Goal: Task Accomplishment & Management: Manage account settings

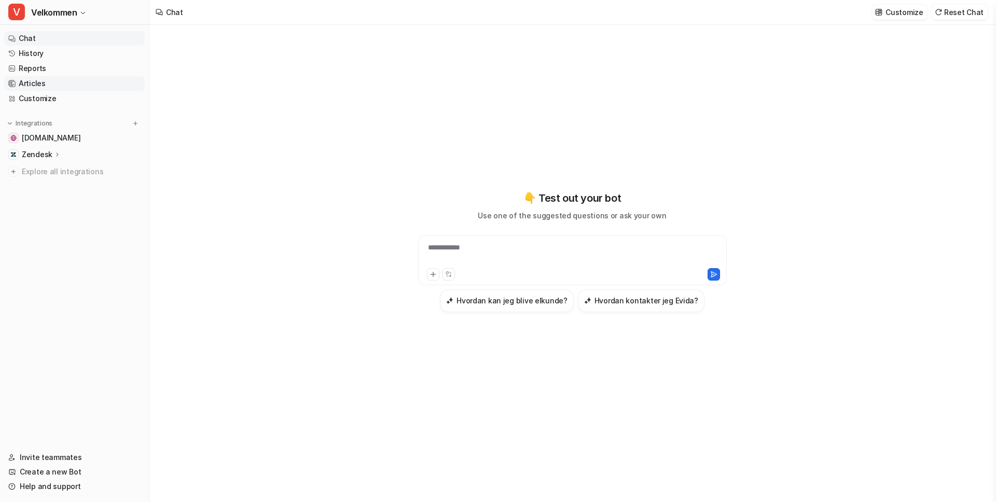
click at [30, 80] on link "Articles" at bounding box center [74, 83] width 141 height 15
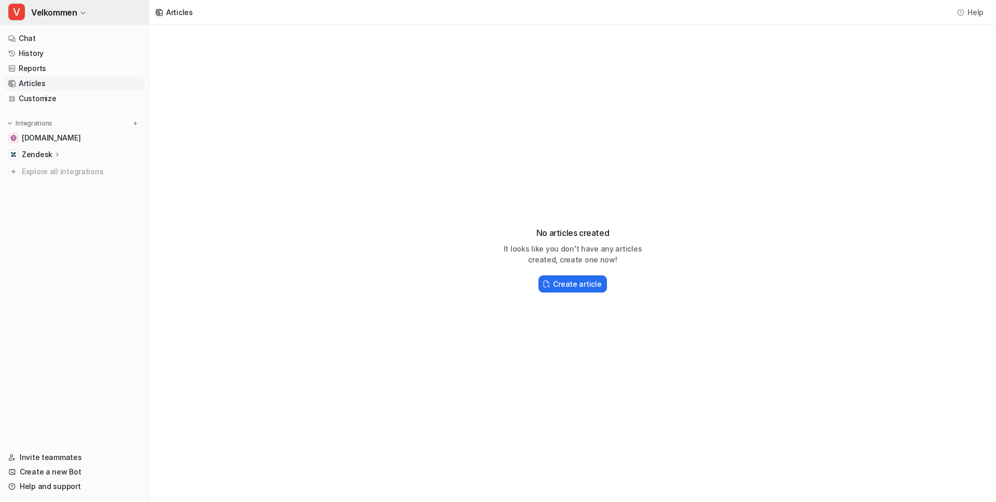
click at [74, 13] on span "Velkommen" at bounding box center [54, 12] width 46 height 15
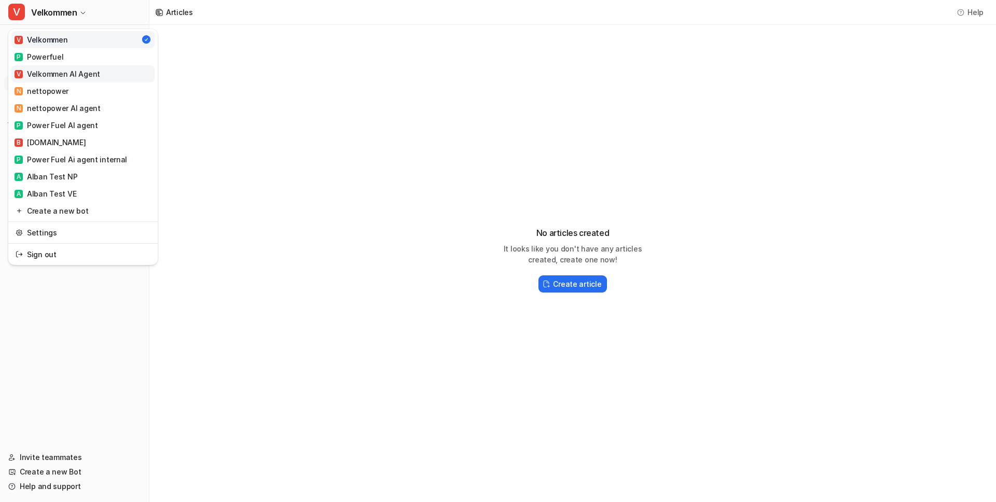
click at [71, 79] on div "V Velkommen AI Agent" at bounding box center [58, 73] width 86 height 11
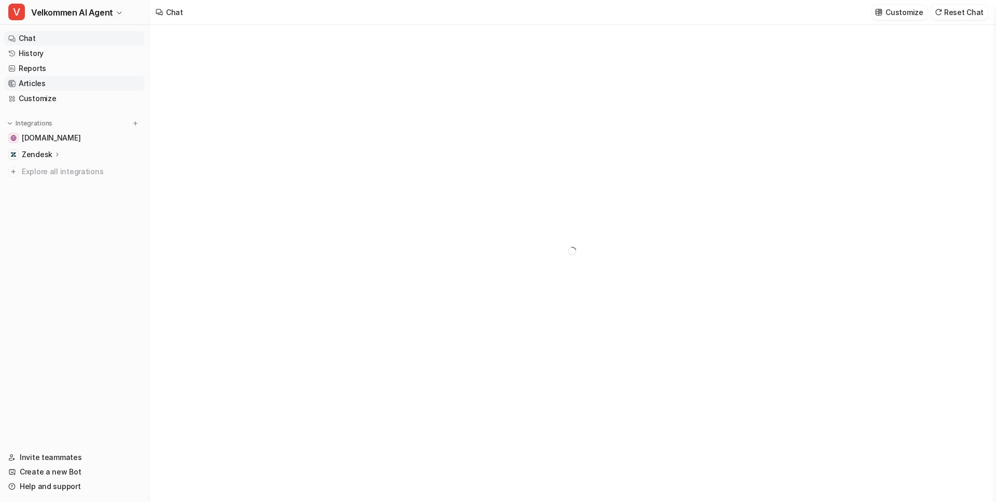
type textarea "**********"
click at [23, 83] on link "Articles" at bounding box center [74, 83] width 141 height 15
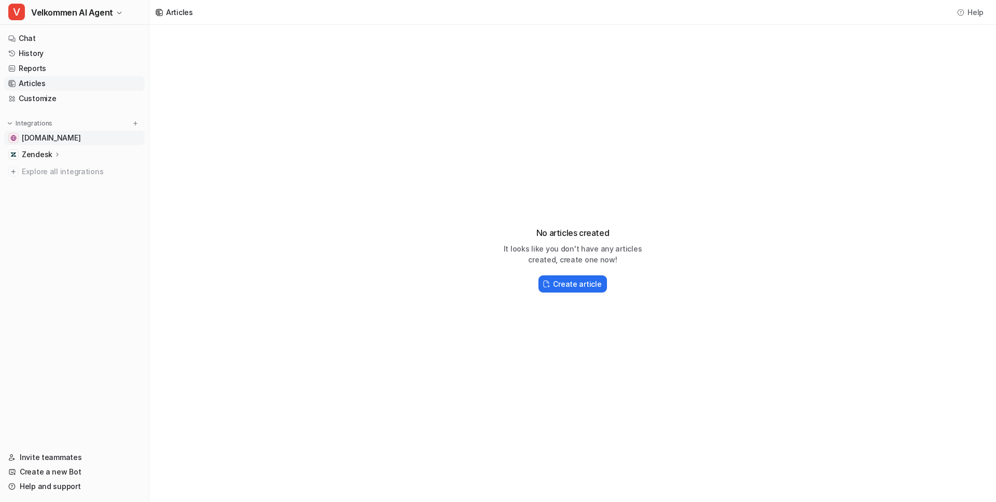
click at [39, 139] on span "[DOMAIN_NAME]" at bounding box center [51, 138] width 59 height 10
click at [36, 157] on p "Zendesk" at bounding box center [37, 154] width 31 height 10
click at [36, 135] on span "[DOMAIN_NAME]" at bounding box center [51, 138] width 59 height 10
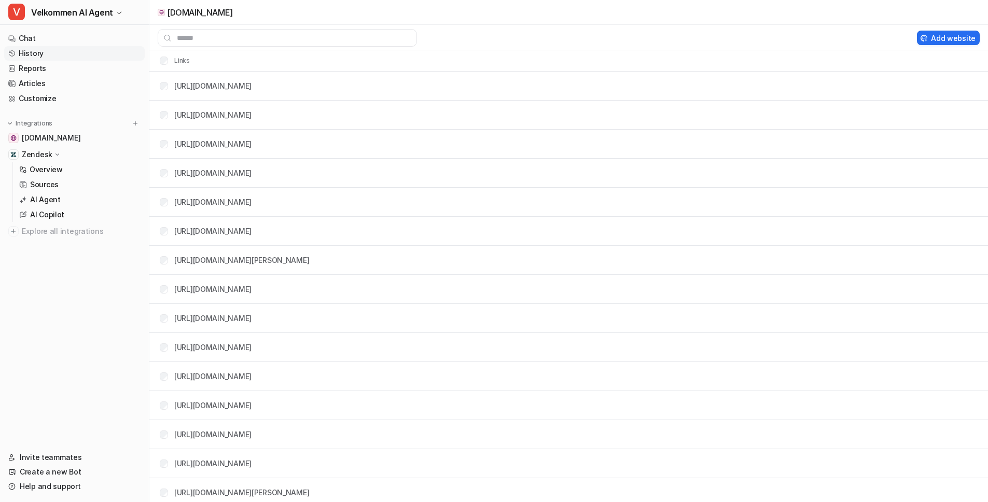
click at [28, 50] on link "History" at bounding box center [74, 53] width 141 height 15
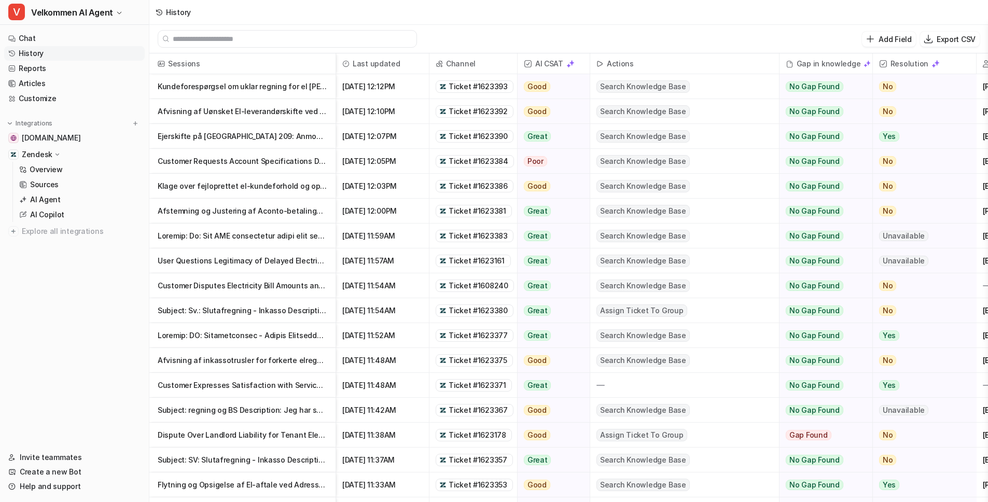
click at [227, 34] on input "text" at bounding box center [292, 39] width 239 height 17
click at [864, 64] on img at bounding box center [867, 63] width 7 height 7
click at [231, 42] on input "text" at bounding box center [292, 39] width 239 height 17
paste input "*******"
type input "*******"
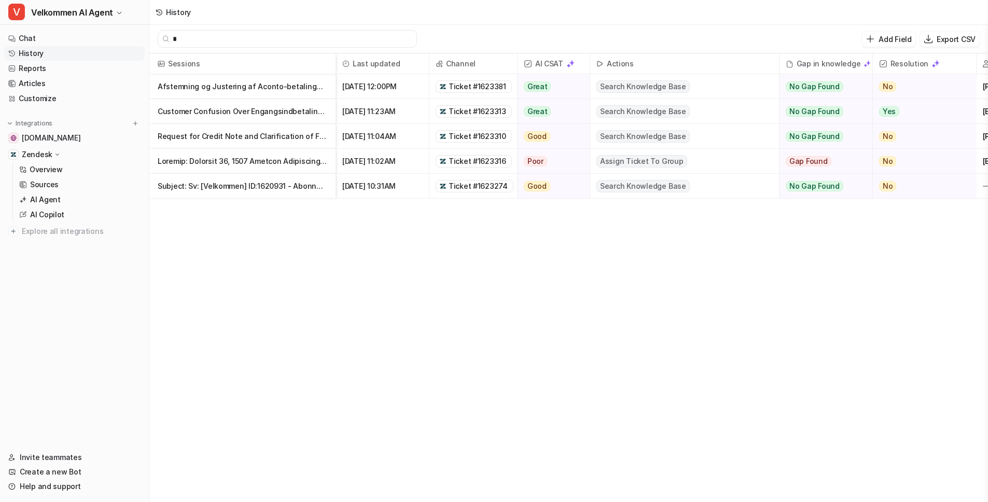
paste input "*******"
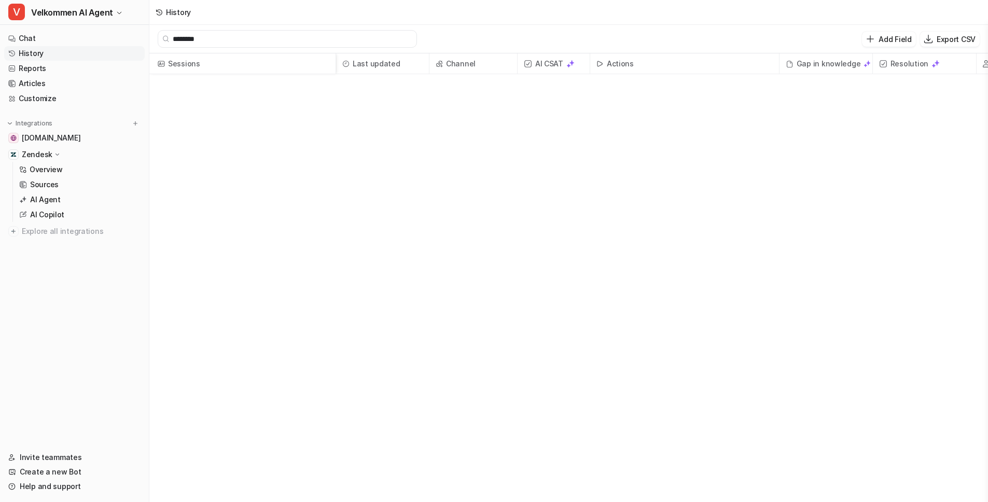
type input "*******"
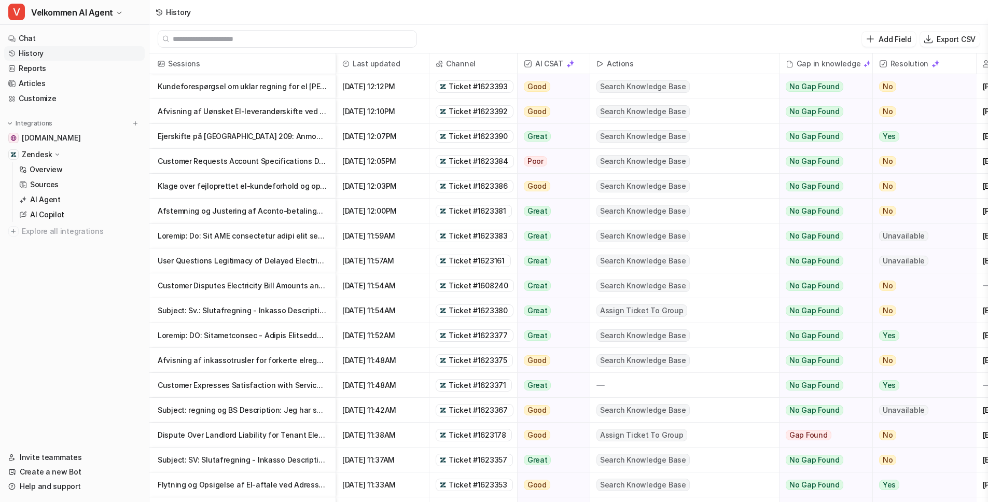
paste input "**********"
type input "**********"
click at [471, 213] on span "Ticket #1623381" at bounding box center [478, 211] width 58 height 10
click at [476, 56] on span "Channel" at bounding box center [473, 63] width 79 height 21
click at [462, 63] on span "Channel" at bounding box center [473, 63] width 79 height 21
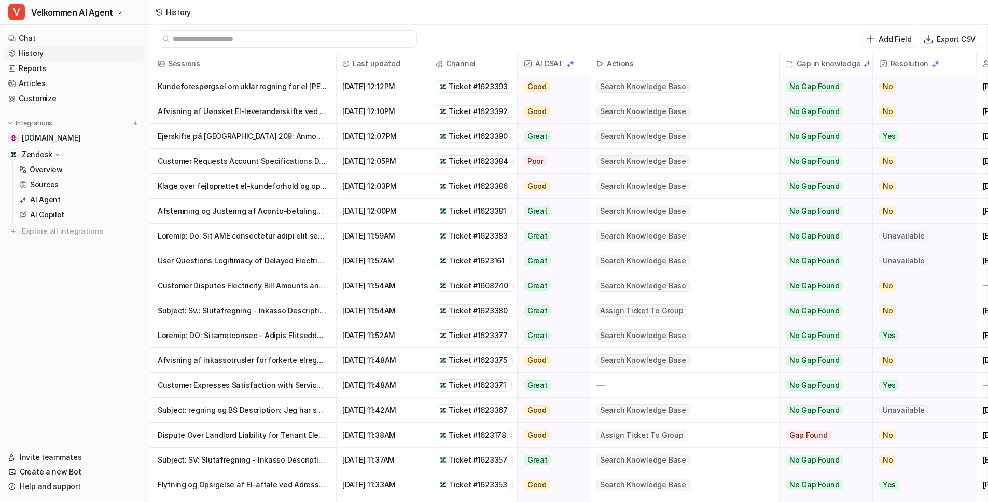
click at [461, 63] on span "Channel" at bounding box center [473, 63] width 79 height 21
click at [276, 33] on input "text" at bounding box center [292, 39] width 239 height 17
click at [629, 34] on div "Add Field Export CSV" at bounding box center [568, 39] width 839 height 29
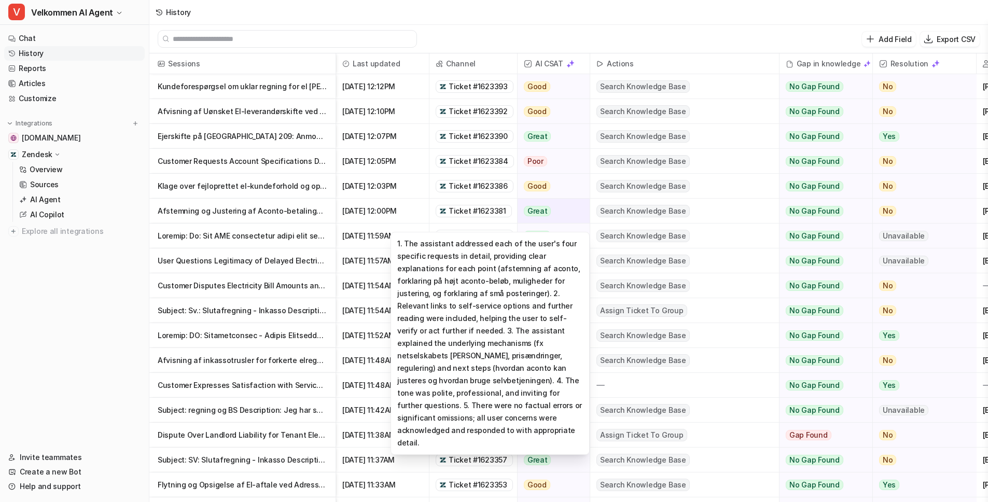
click at [537, 206] on span "Great" at bounding box center [538, 211] width 28 height 10
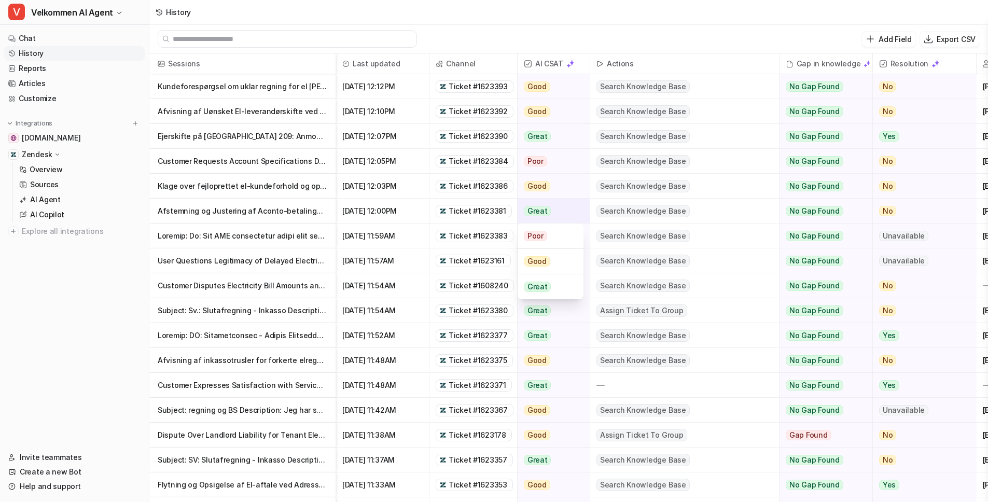
click at [536, 208] on span "Great" at bounding box center [538, 211] width 28 height 10
click at [181, 211] on p "Afstemning og Justering af Aconto-betalinger i Forhold til [GEOGRAPHIC_DATA]" at bounding box center [243, 211] width 170 height 25
click at [181, 212] on p "Afstemning og Justering af Aconto-betalinger i Forhold til [GEOGRAPHIC_DATA]" at bounding box center [243, 211] width 170 height 25
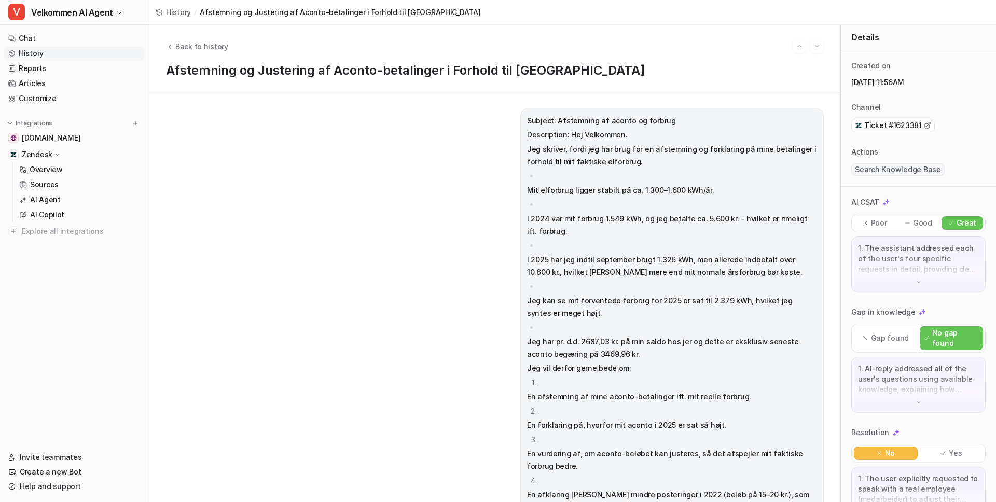
scroll to position [32, 0]
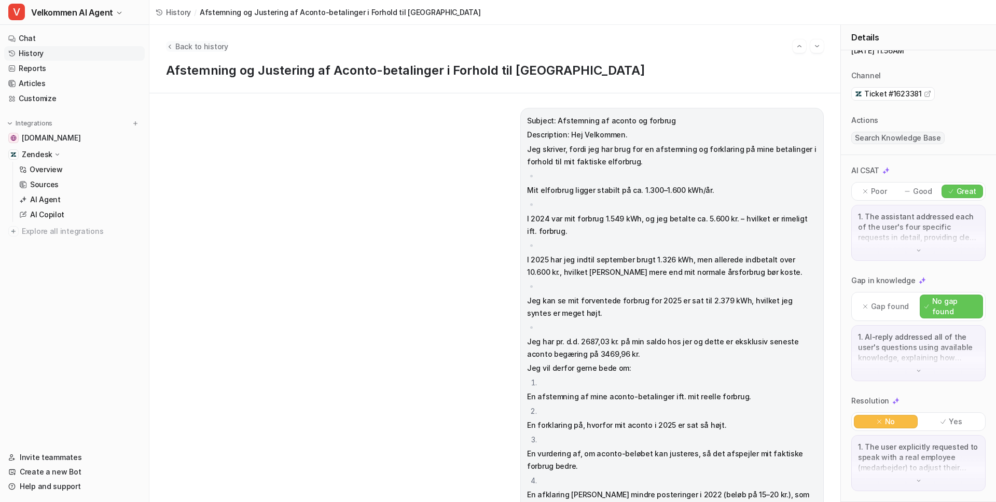
click at [176, 46] on span "Back to history" at bounding box center [201, 46] width 53 height 11
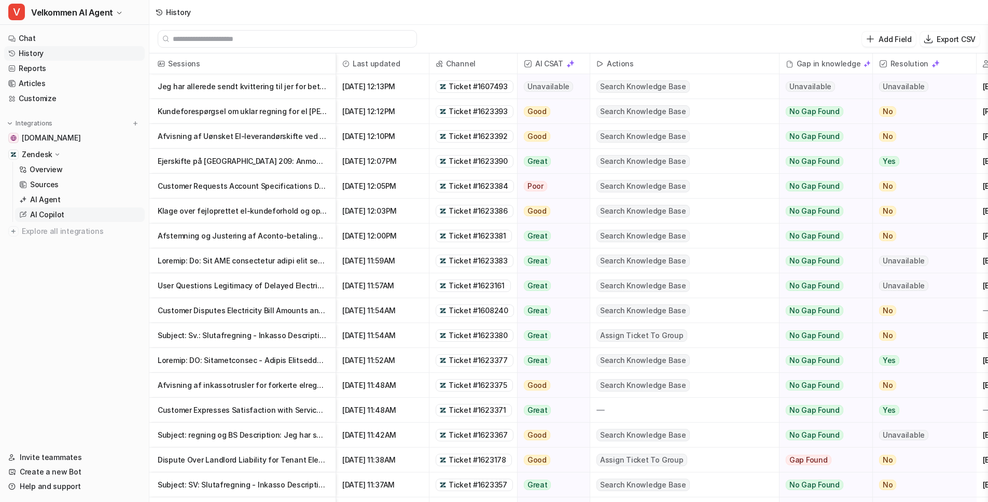
click at [47, 215] on p "AI Copilot" at bounding box center [47, 215] width 34 height 10
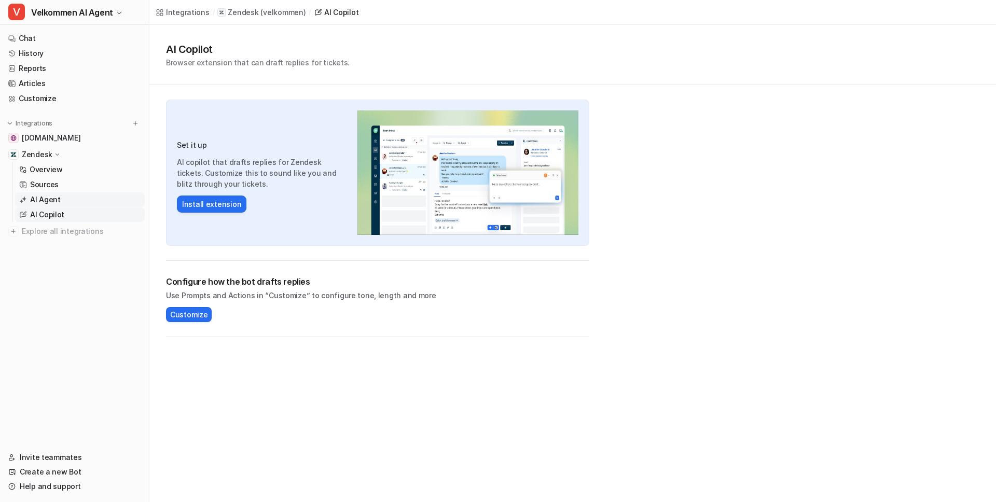
click at [50, 204] on p "AI Agent" at bounding box center [45, 200] width 31 height 10
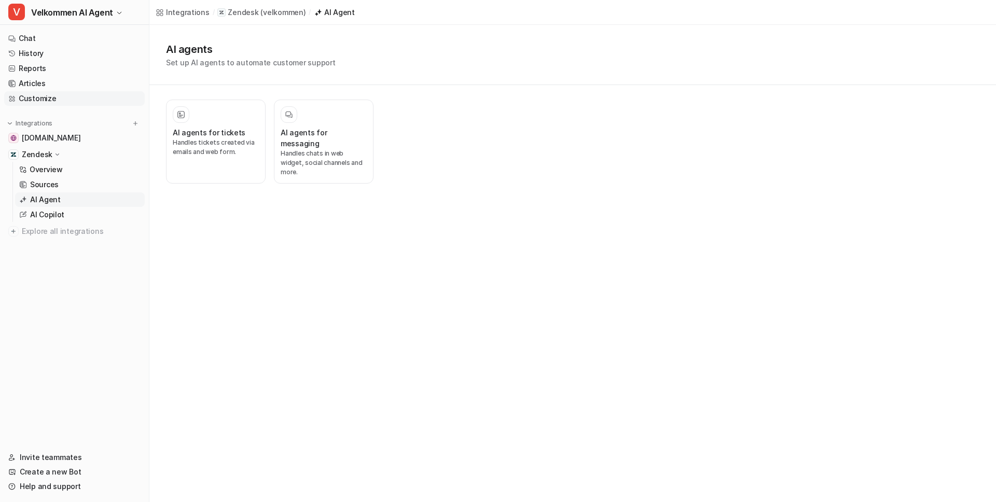
click at [37, 93] on link "Customize" at bounding box center [74, 98] width 141 height 15
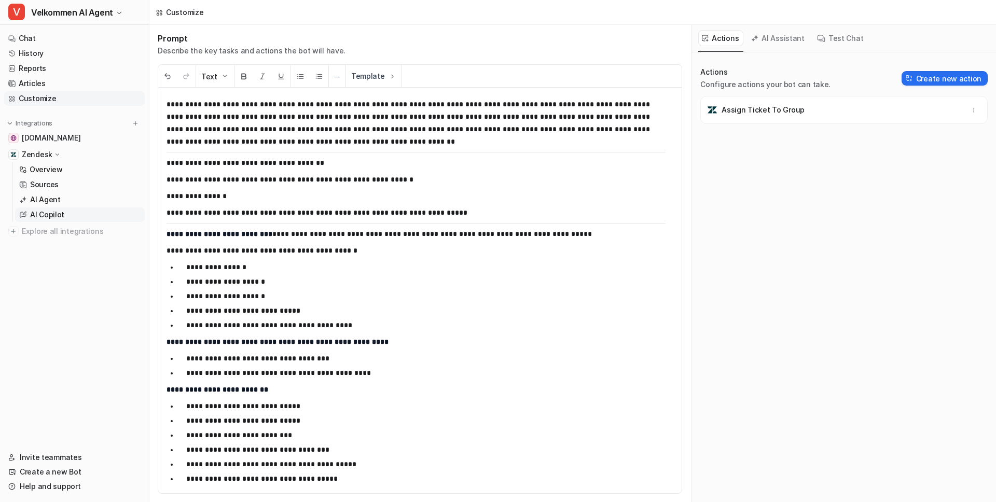
click at [64, 212] on link "AI Copilot" at bounding box center [80, 215] width 130 height 15
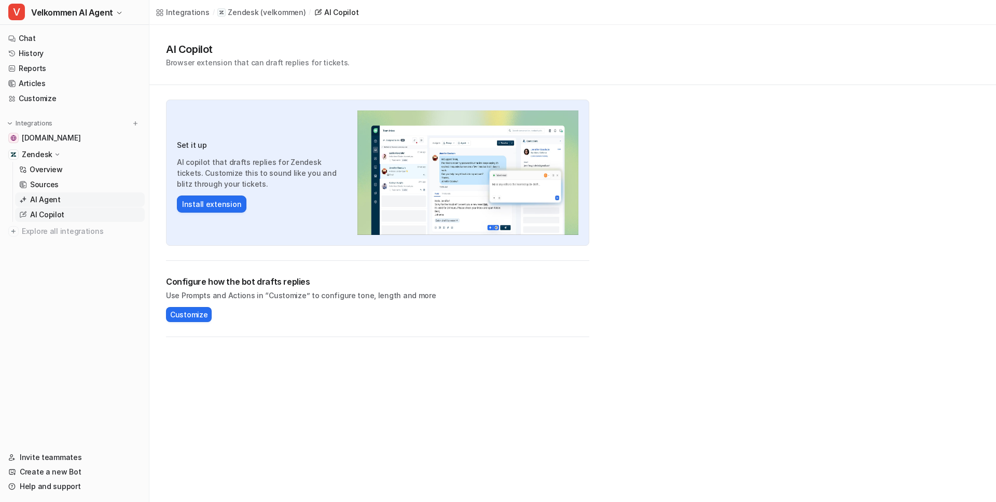
click at [56, 203] on p "AI Agent" at bounding box center [45, 200] width 31 height 10
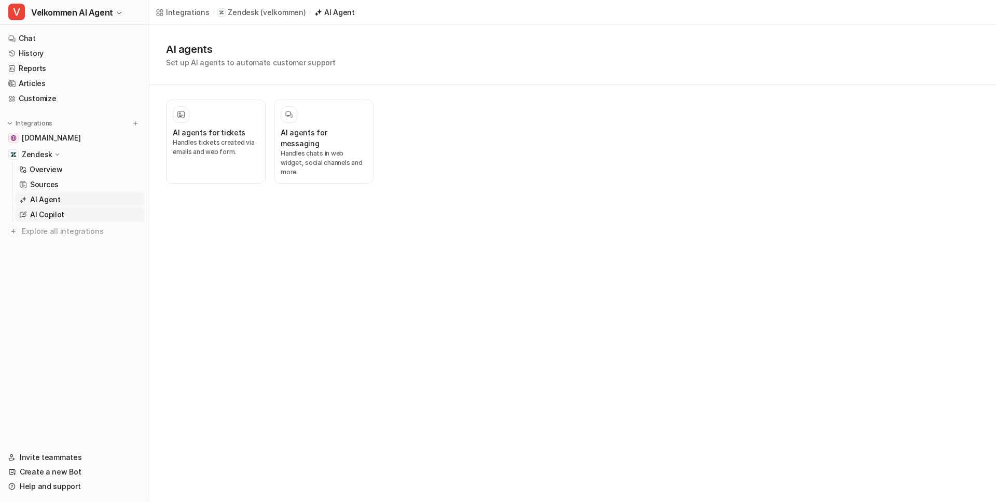
click at [50, 214] on p "AI Copilot" at bounding box center [47, 215] width 34 height 10
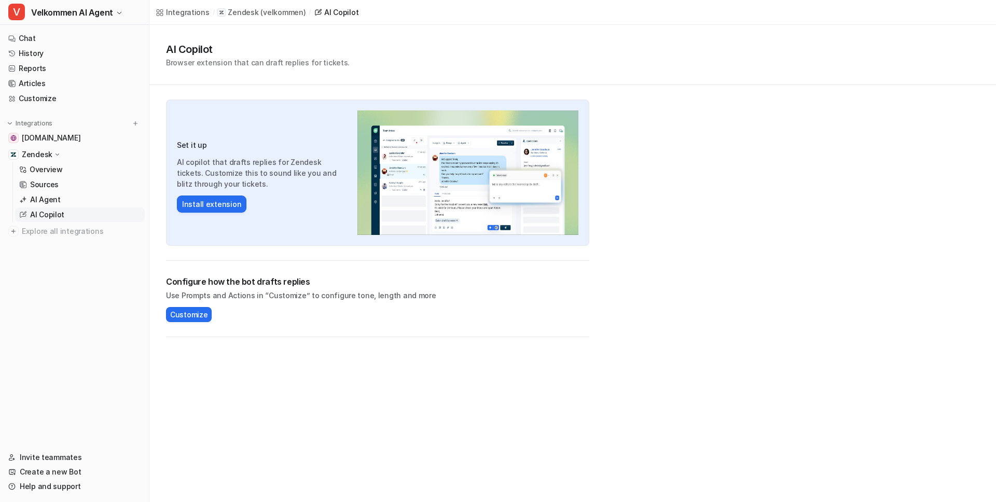
click at [418, 189] on img at bounding box center [468, 173] width 221 height 125
click at [438, 177] on img at bounding box center [468, 173] width 221 height 125
click at [35, 200] on p "AI Agent" at bounding box center [45, 200] width 31 height 10
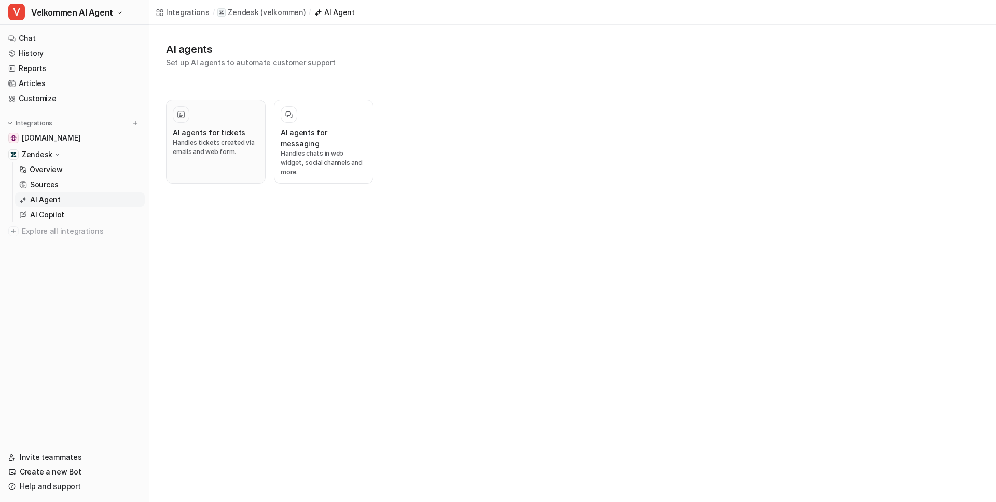
click at [211, 144] on p "Handles tickets created via emails and web form." at bounding box center [216, 147] width 86 height 19
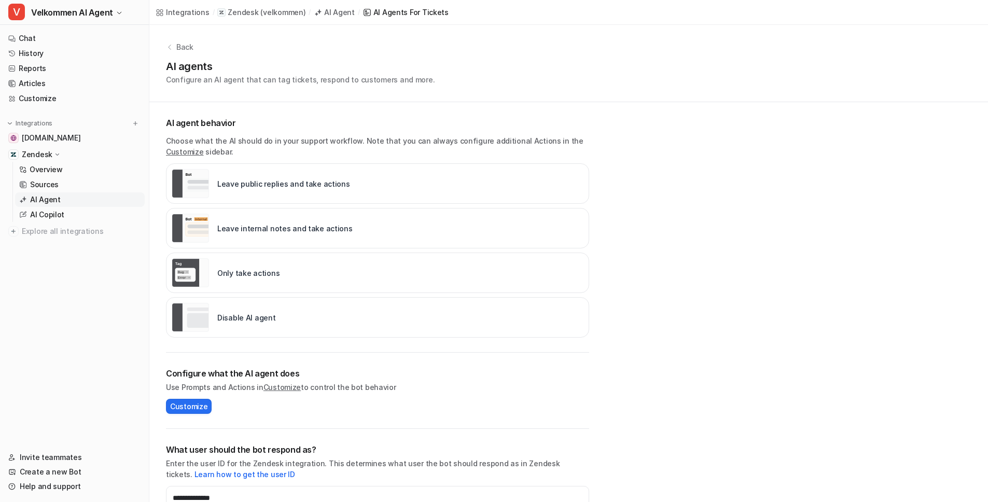
click at [211, 127] on p "AI agent behavior" at bounding box center [377, 123] width 423 height 12
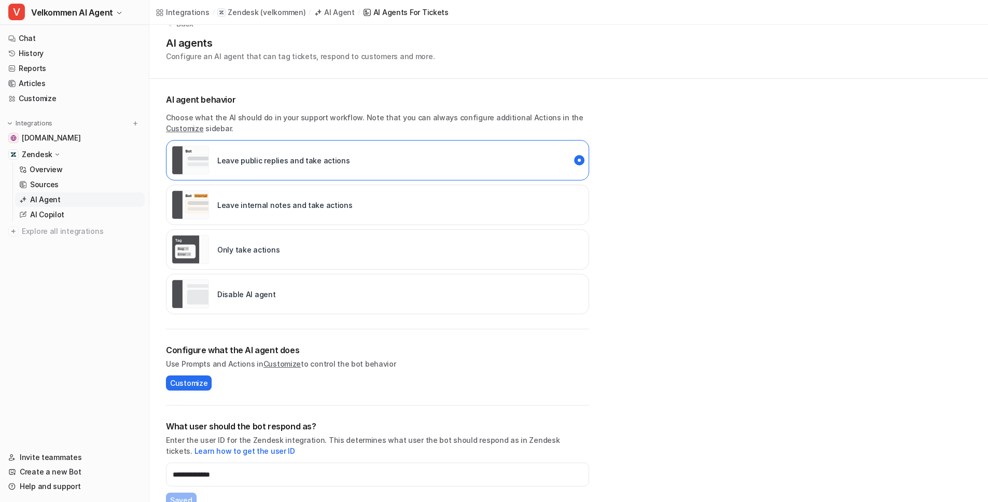
scroll to position [17, 0]
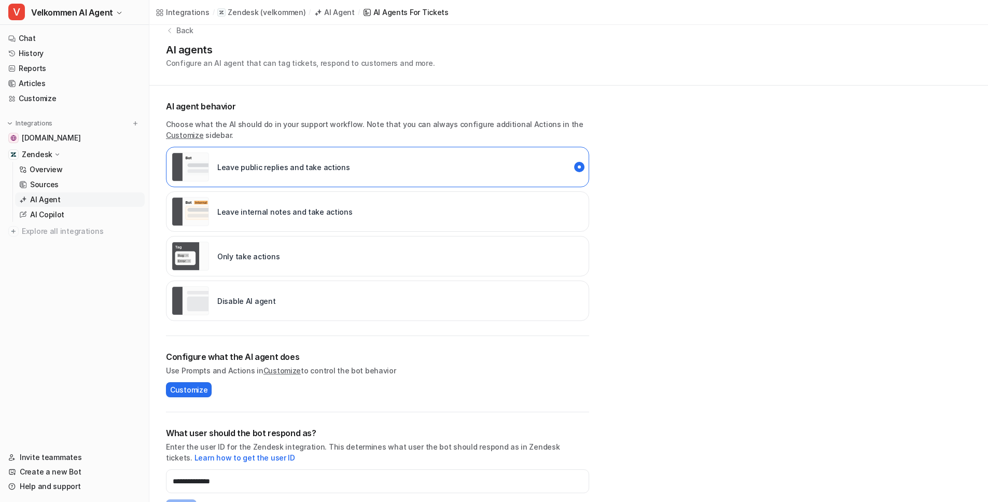
drag, startPoint x: 270, startPoint y: 132, endPoint x: 348, endPoint y: 138, distance: 78.6
click at [348, 138] on p "Choose what the AI should do in your support workflow. Note that you can always…" at bounding box center [377, 130] width 423 height 22
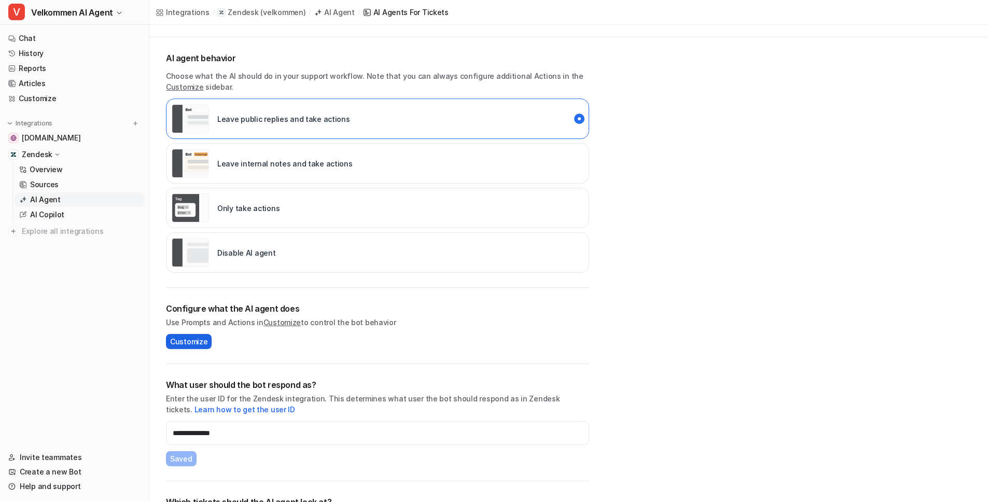
click at [176, 342] on span "Customize" at bounding box center [188, 341] width 37 height 11
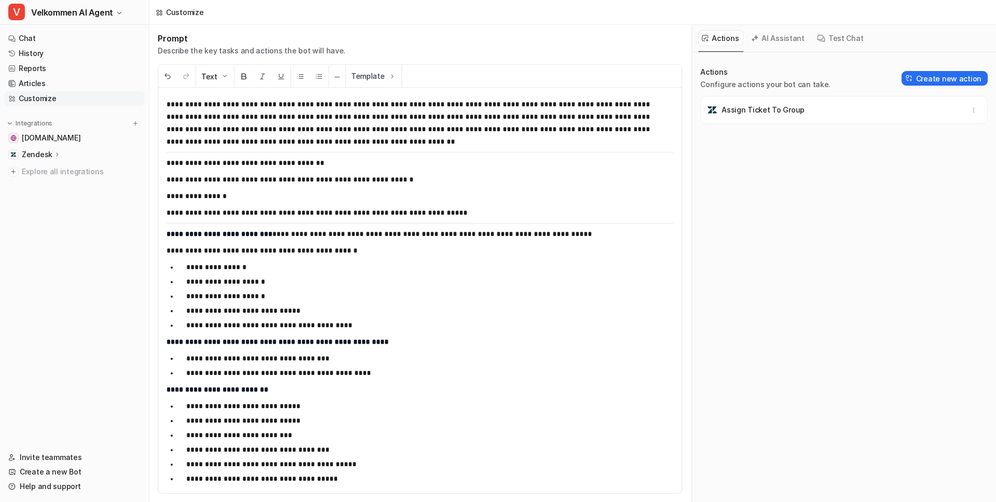
click at [776, 38] on button "AI Assistant" at bounding box center [779, 38] width 62 height 16
